Goal: Information Seeking & Learning: Learn about a topic

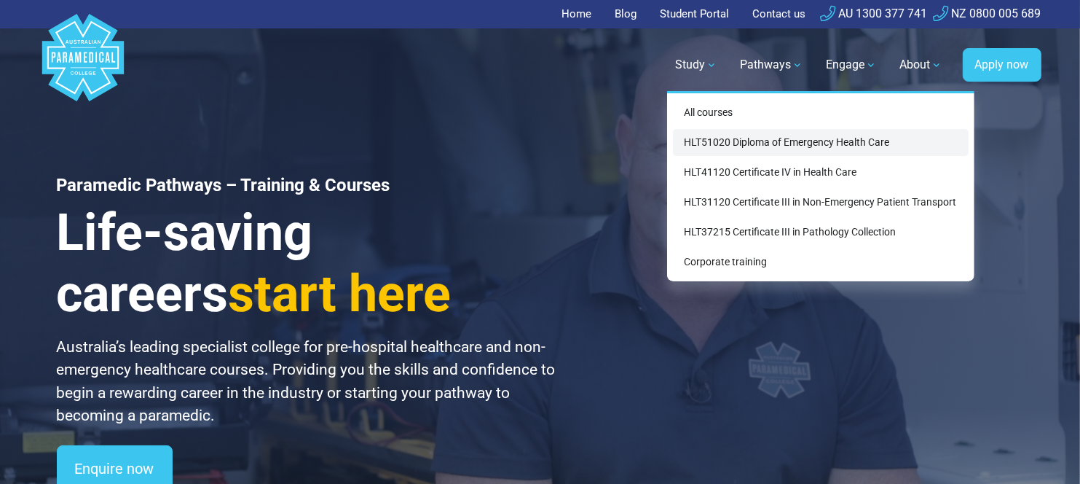
click at [733, 145] on link "HLT51020 Diploma of Emergency Health Care" at bounding box center [821, 142] width 296 height 27
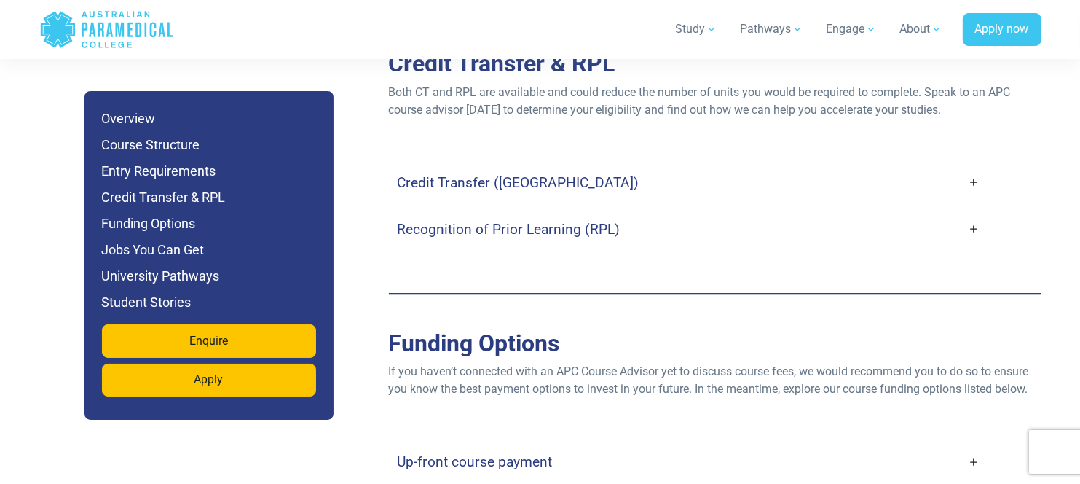
scroll to position [4369, 0]
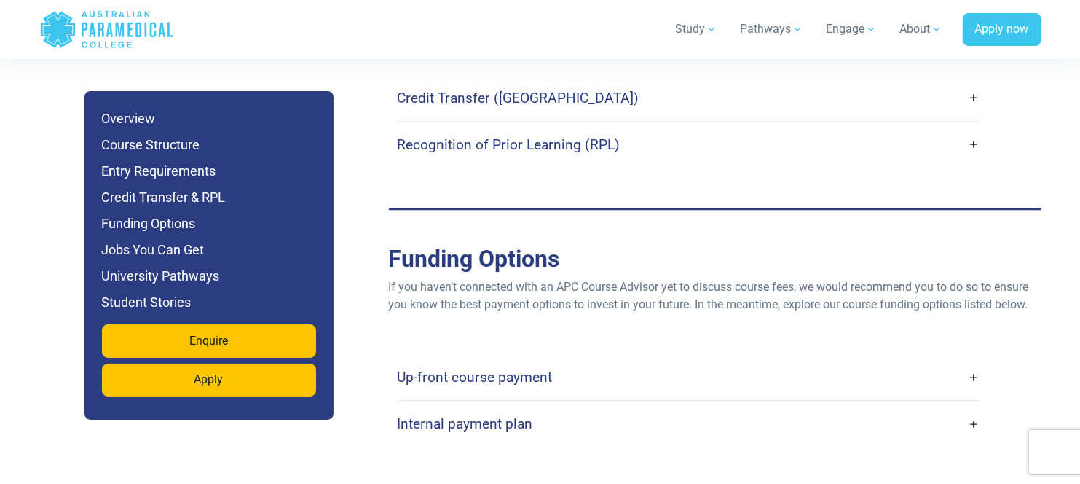
click at [974, 360] on link "Up-front course payment" at bounding box center [689, 377] width 582 height 34
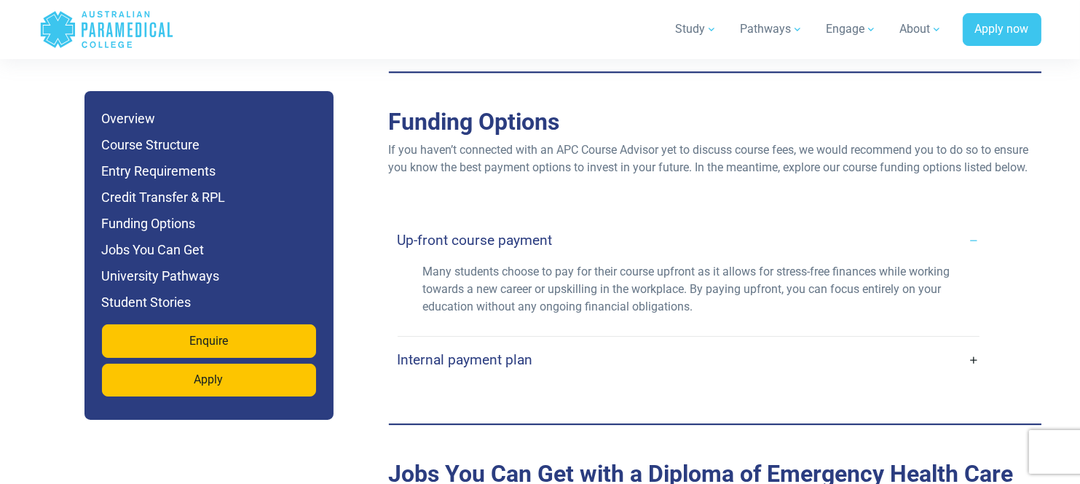
scroll to position [4515, 0]
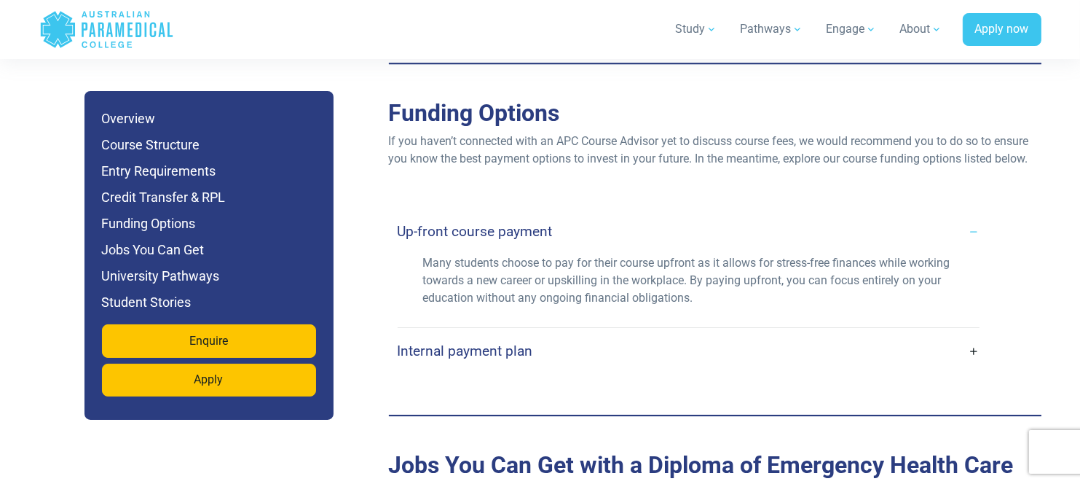
click at [969, 334] on link "Internal payment plan" at bounding box center [689, 351] width 582 height 34
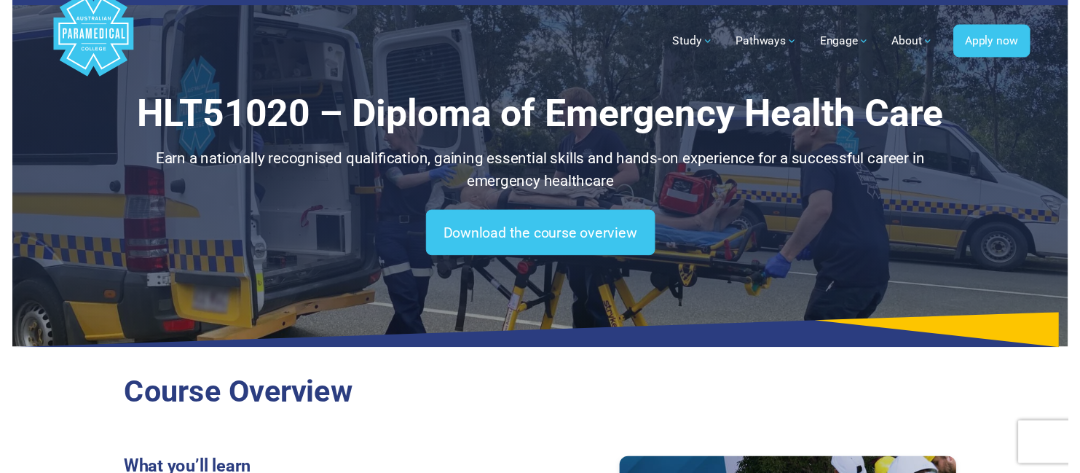
scroll to position [0, 0]
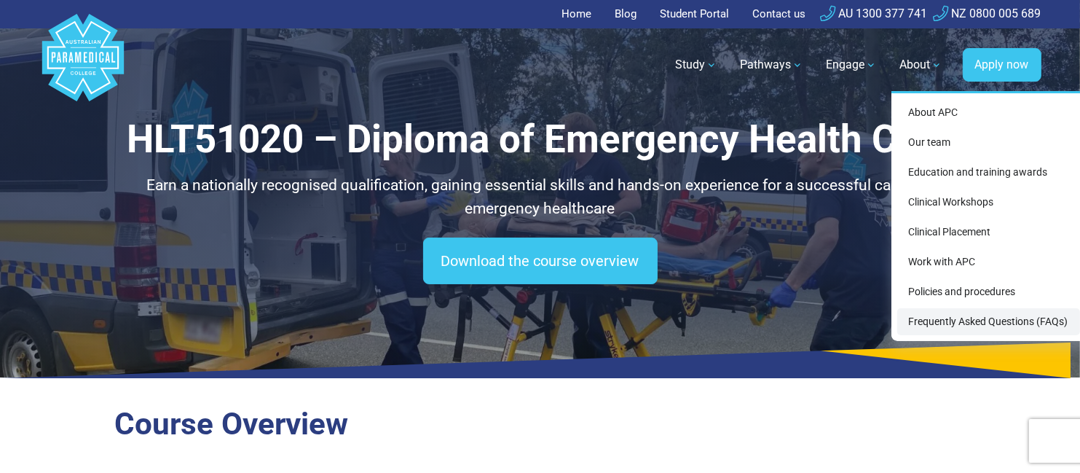
click at [987, 322] on link "Frequently Asked Questions (FAQs)" at bounding box center [988, 321] width 183 height 27
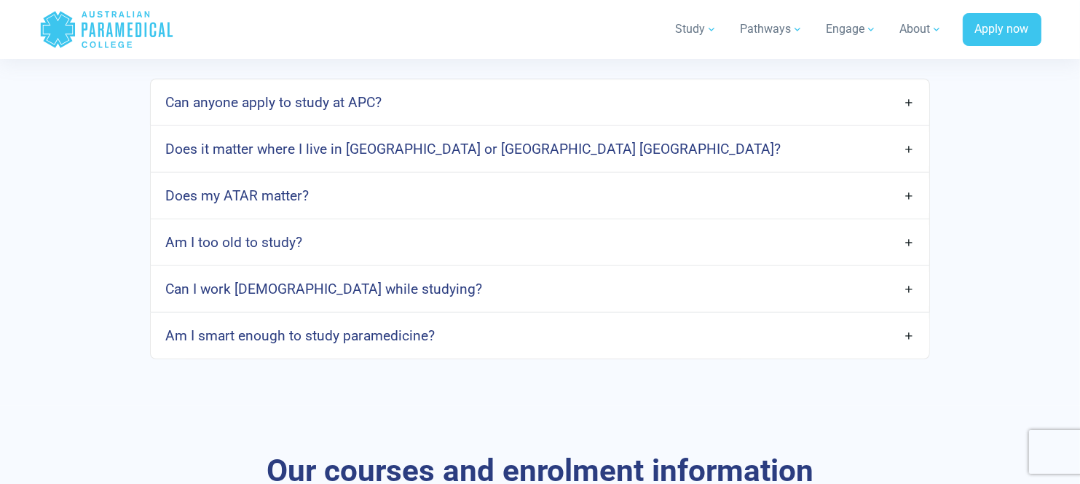
scroll to position [801, 0]
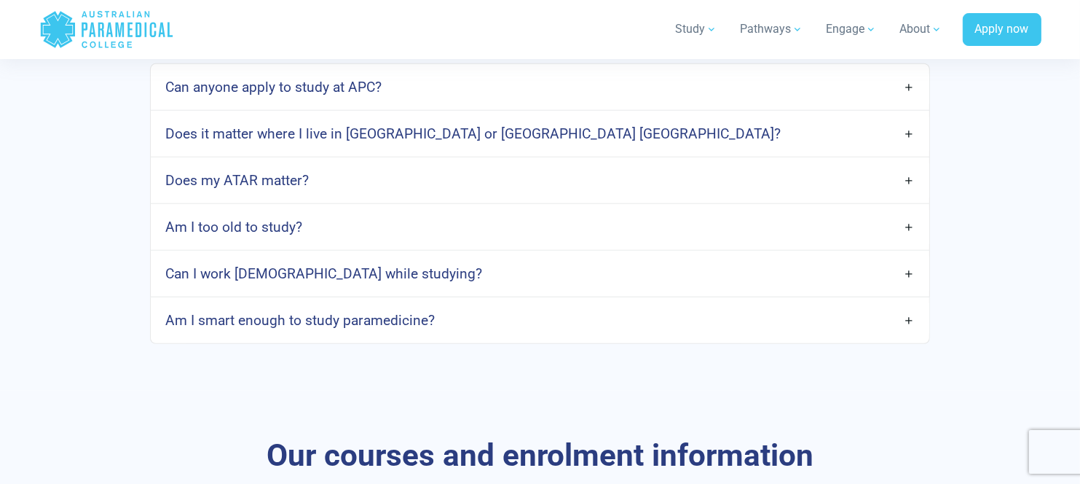
click at [905, 87] on link "Can anyone apply to study at APC?" at bounding box center [540, 87] width 778 height 34
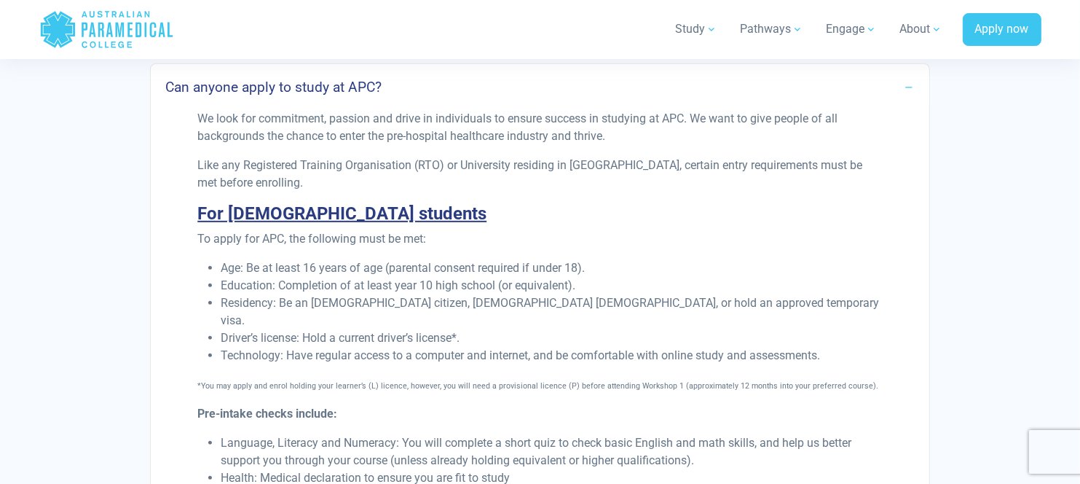
click at [906, 87] on link "Can anyone apply to study at APC?" at bounding box center [540, 87] width 778 height 34
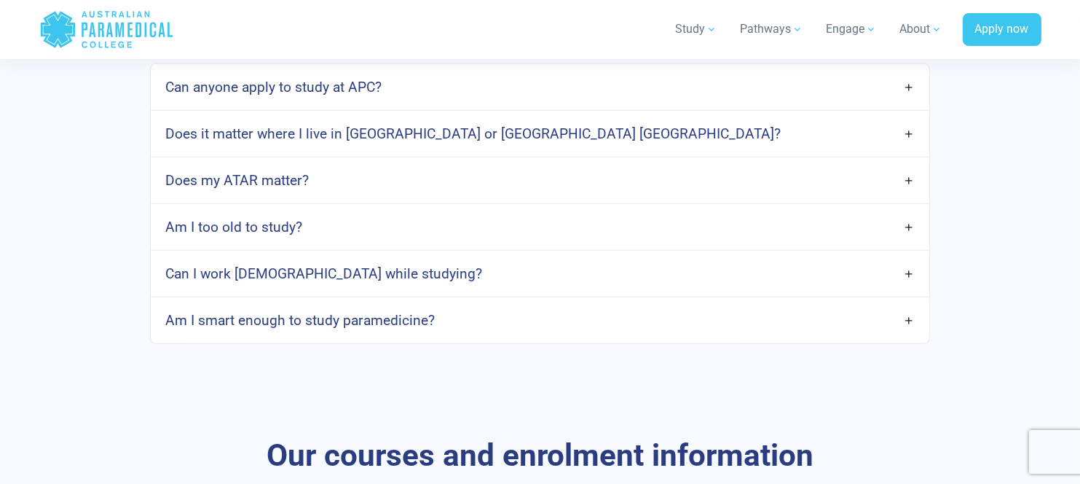
click at [912, 229] on link "Am I too old to study?" at bounding box center [540, 227] width 778 height 34
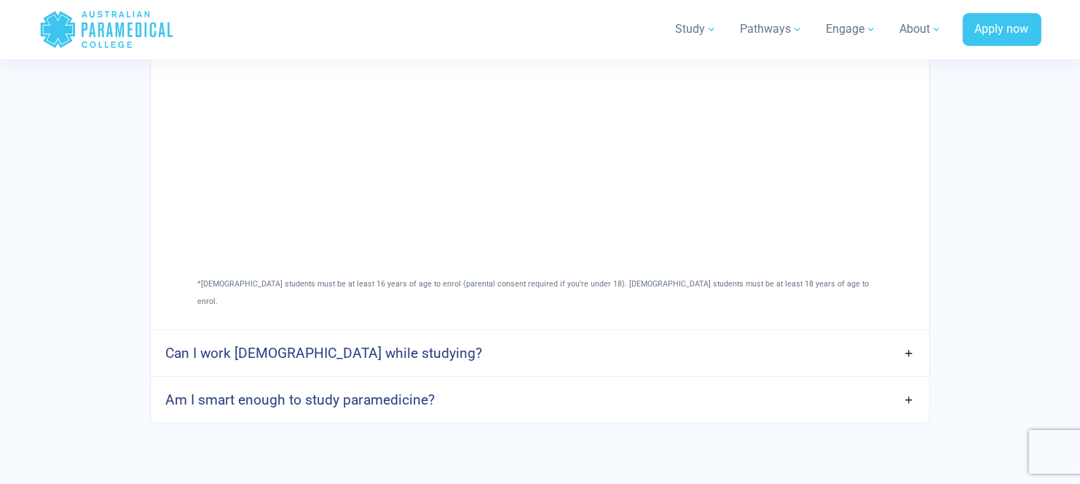
scroll to position [1238, 0]
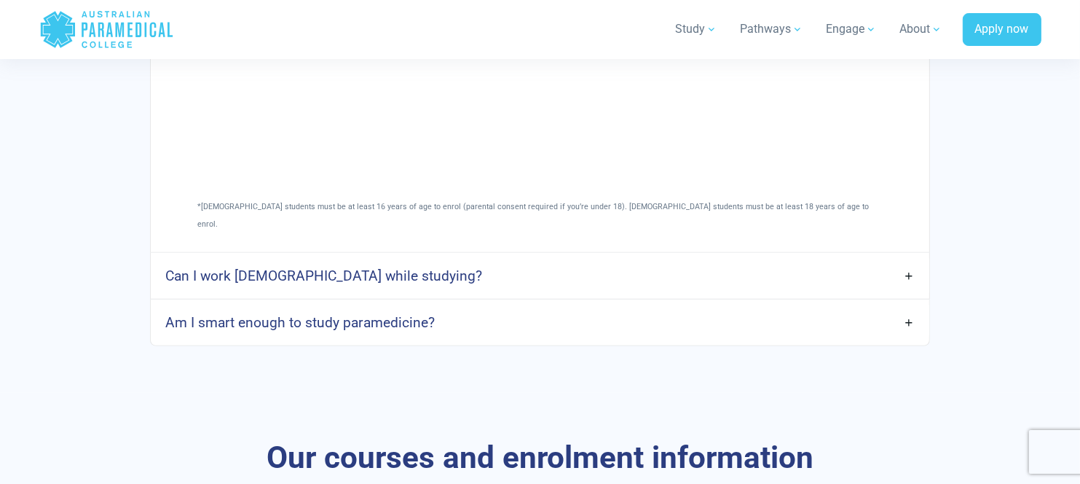
click at [904, 259] on link "Can I work full-time while studying?" at bounding box center [540, 276] width 778 height 34
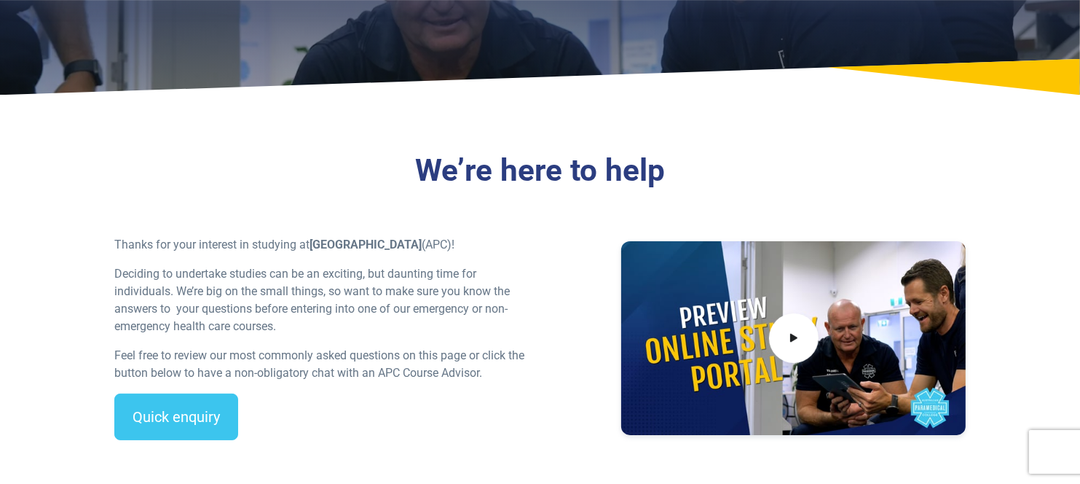
scroll to position [0, 0]
